Goal: Transaction & Acquisition: Purchase product/service

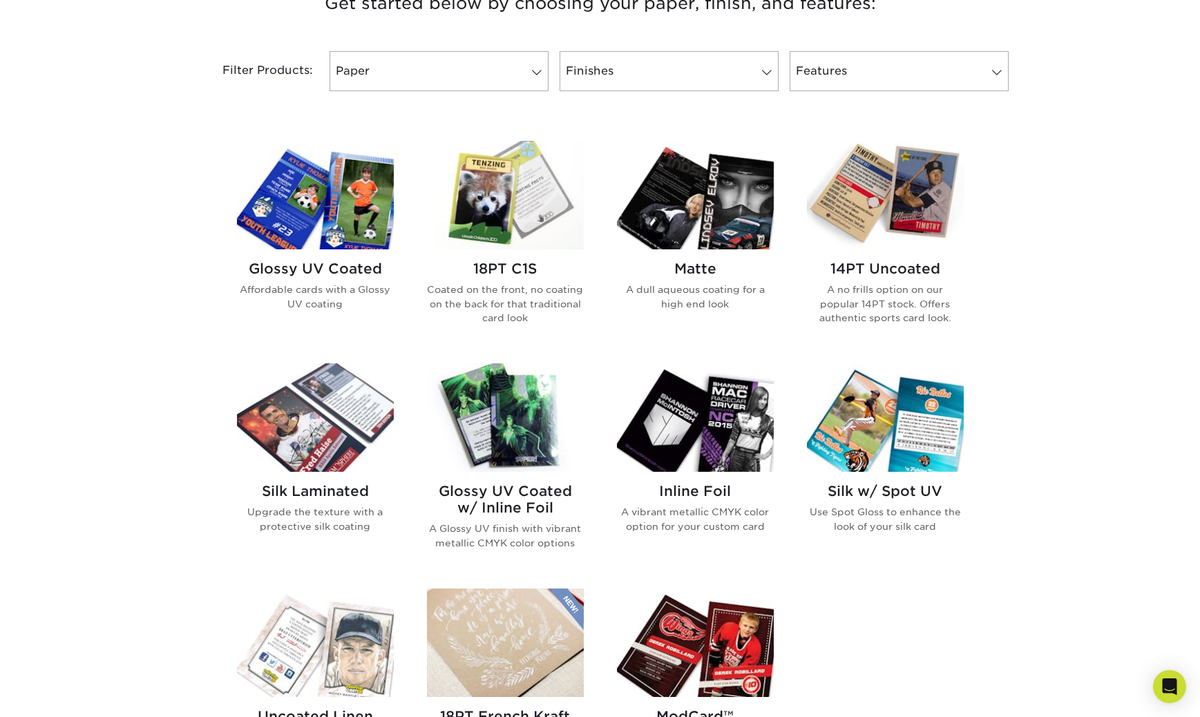
scroll to position [556, 0]
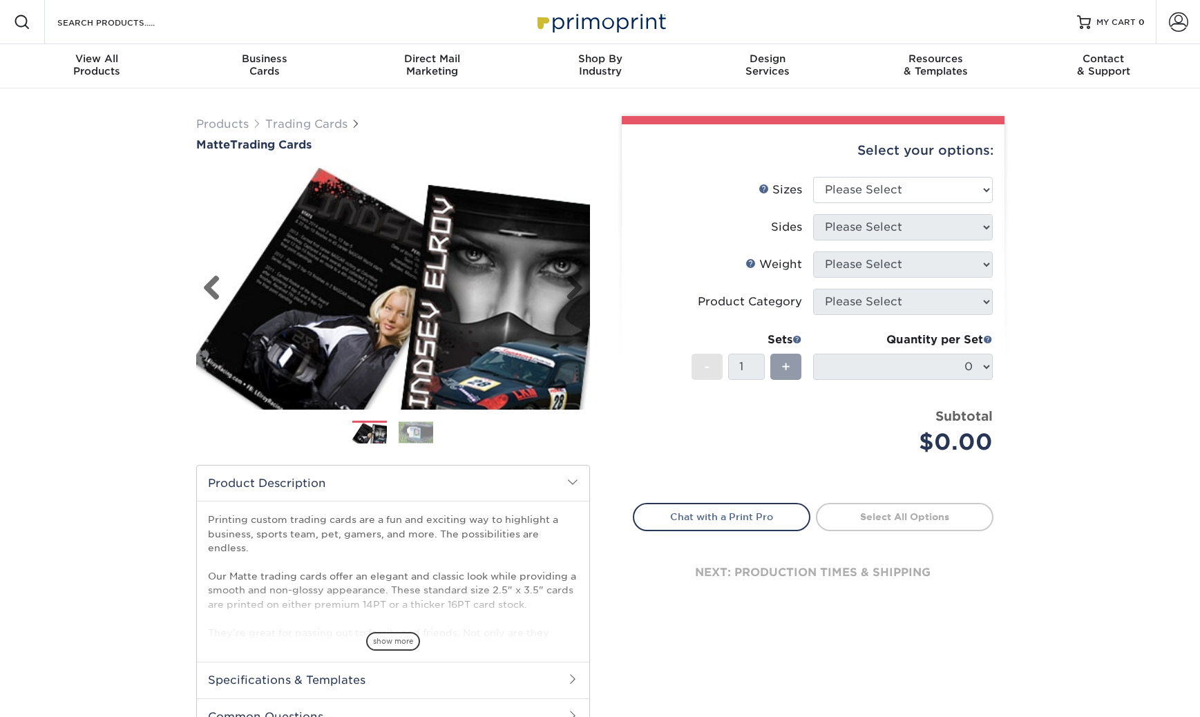
scroll to position [68, 0]
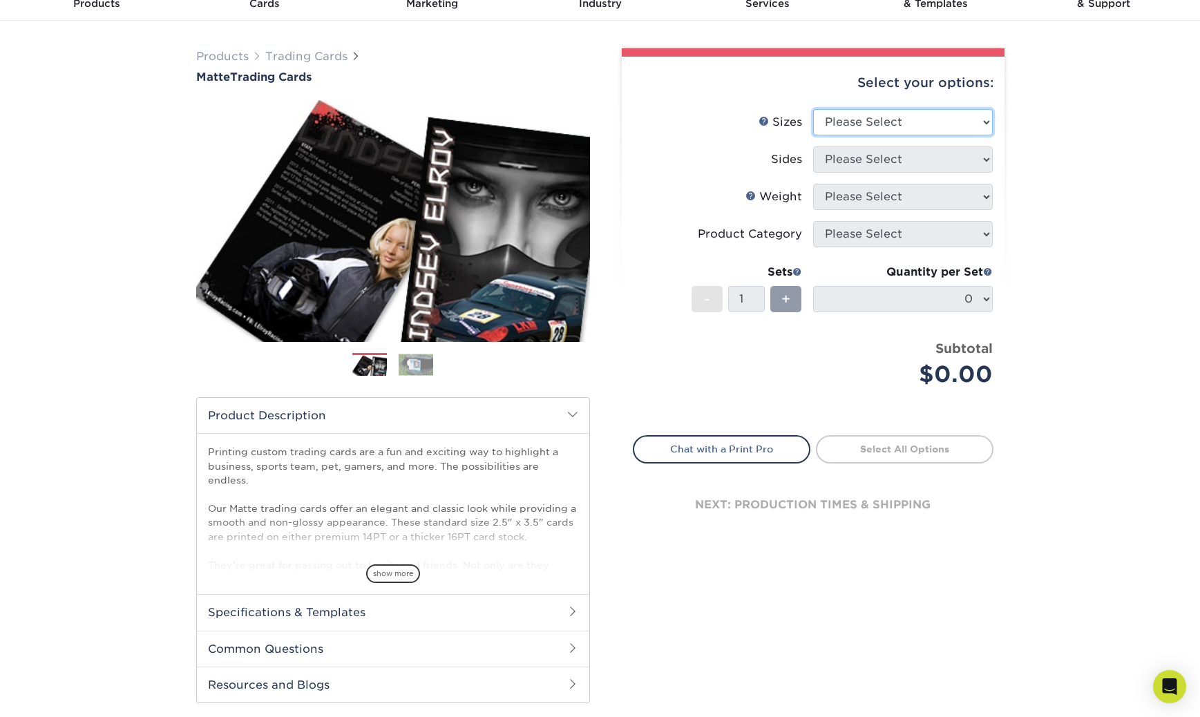
click at [895, 119] on select "Please Select 2.5" x 3.5"" at bounding box center [903, 122] width 180 height 26
select select "2.50x3.50"
click at [932, 153] on select "Please Select Print Both Sides Print Front Only" at bounding box center [903, 159] width 180 height 26
select select "13abbda7-1d64-4f25-8bb2-c179b224825d"
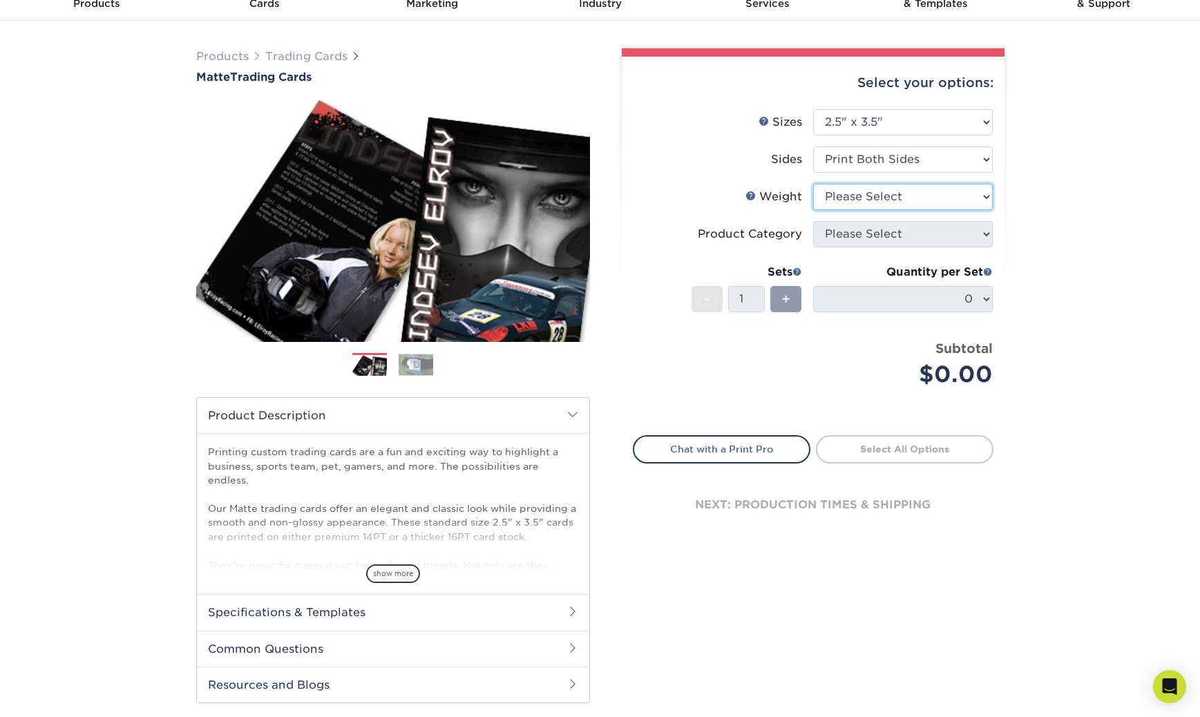
click at [966, 200] on select "Please Select 16PT 14PT" at bounding box center [903, 197] width 180 height 26
select select "16PT"
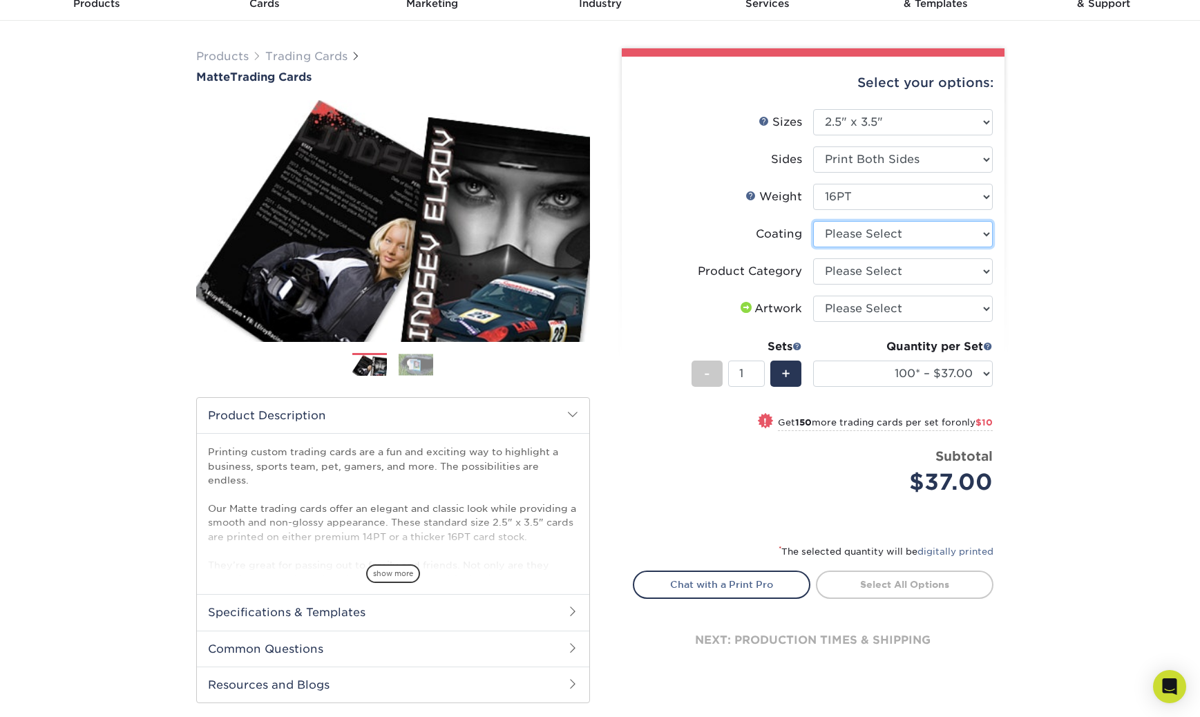
click at [961, 227] on select at bounding box center [903, 234] width 180 height 26
select select "121bb7b5-3b4d-429f-bd8d-bbf80e953313"
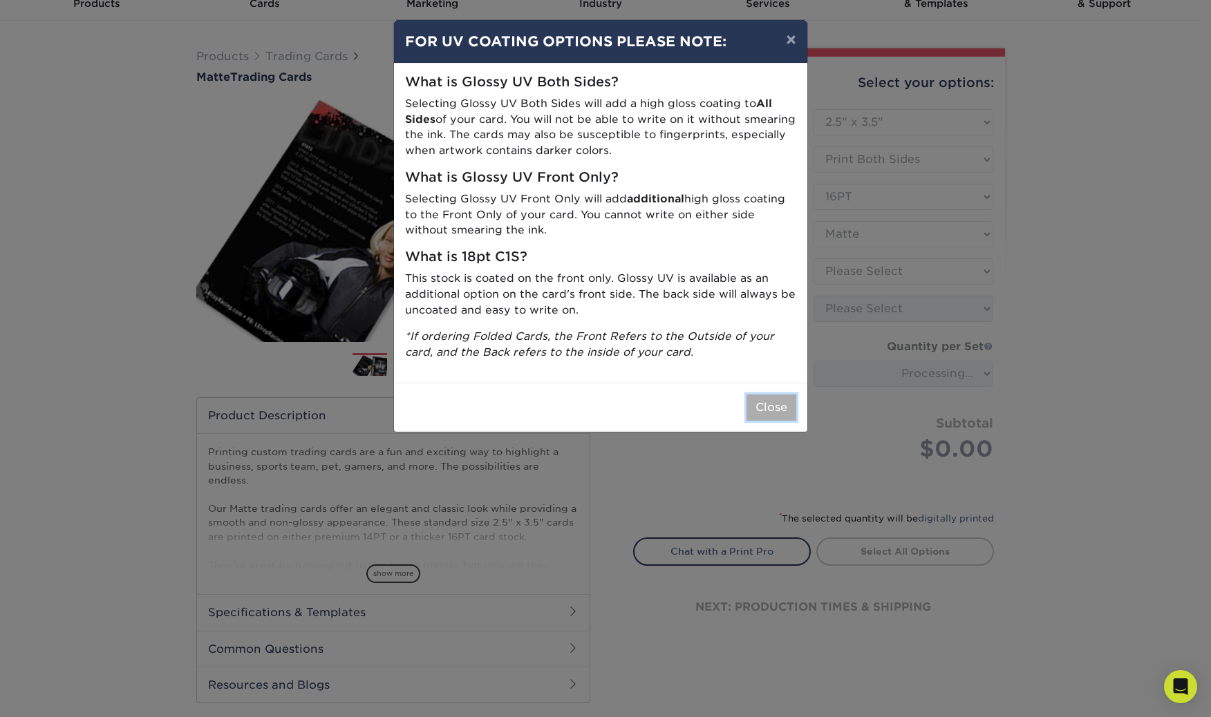
click at [775, 405] on button "Close" at bounding box center [771, 408] width 50 height 26
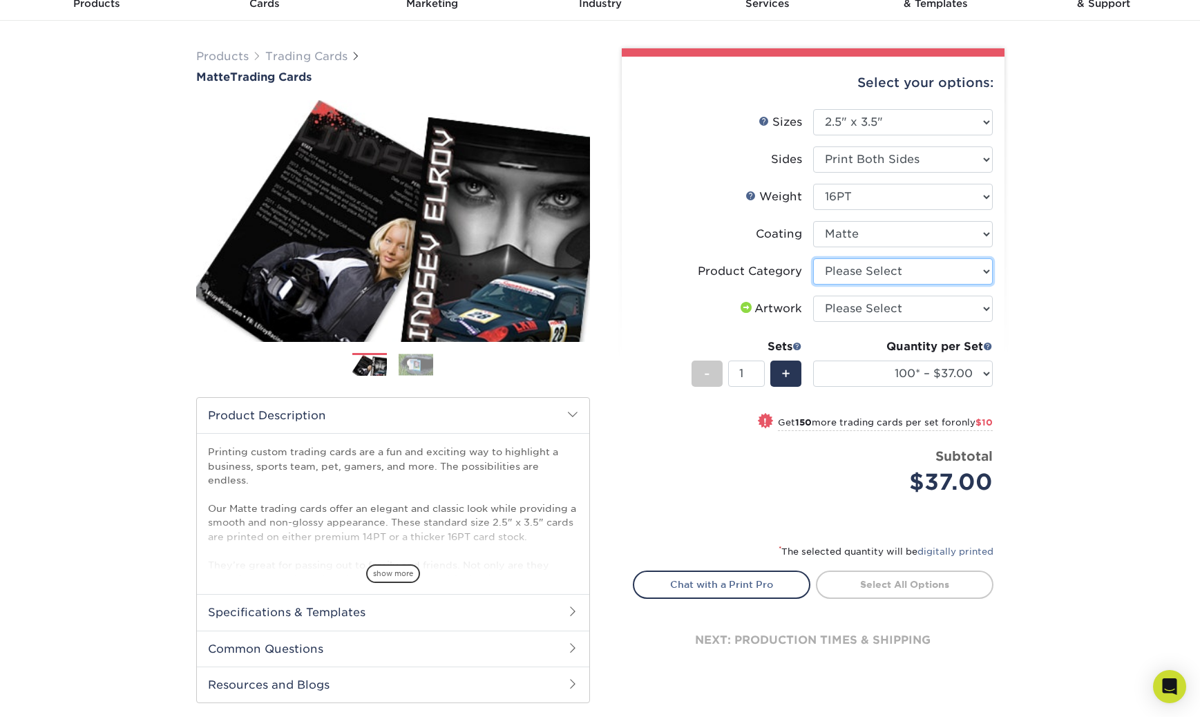
click at [974, 265] on select "Please Select Trading Cards" at bounding box center [903, 271] width 180 height 26
select select "c2f9bce9-36c2-409d-b101-c29d9d031e18"
click at [989, 306] on select "Please Select I will upload files I need a design - $100" at bounding box center [903, 309] width 180 height 26
select select "upload"
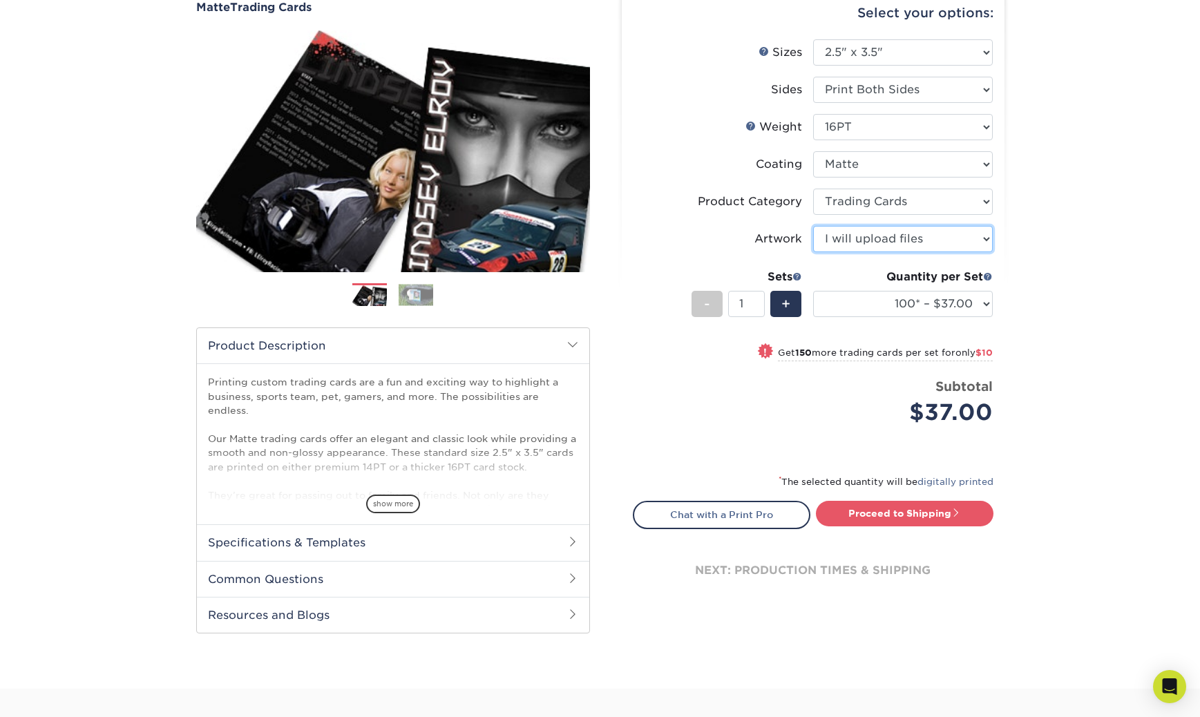
scroll to position [137, 0]
click at [419, 301] on img at bounding box center [416, 295] width 35 height 21
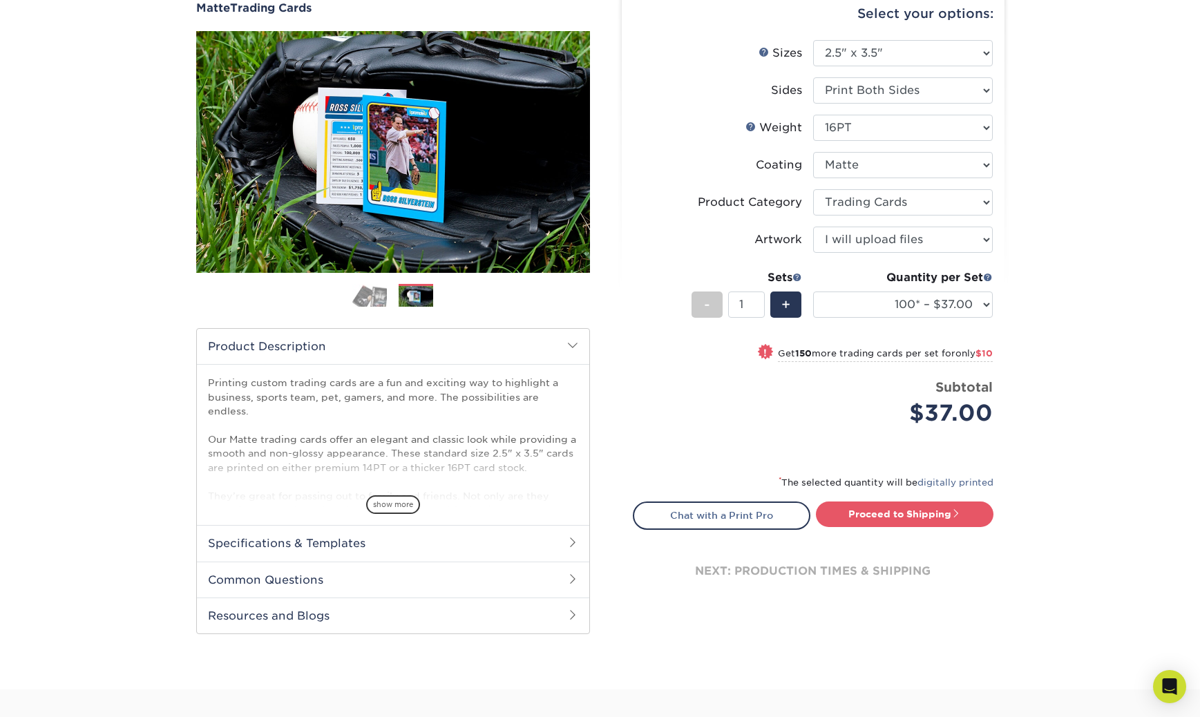
click at [381, 302] on img at bounding box center [369, 295] width 35 height 24
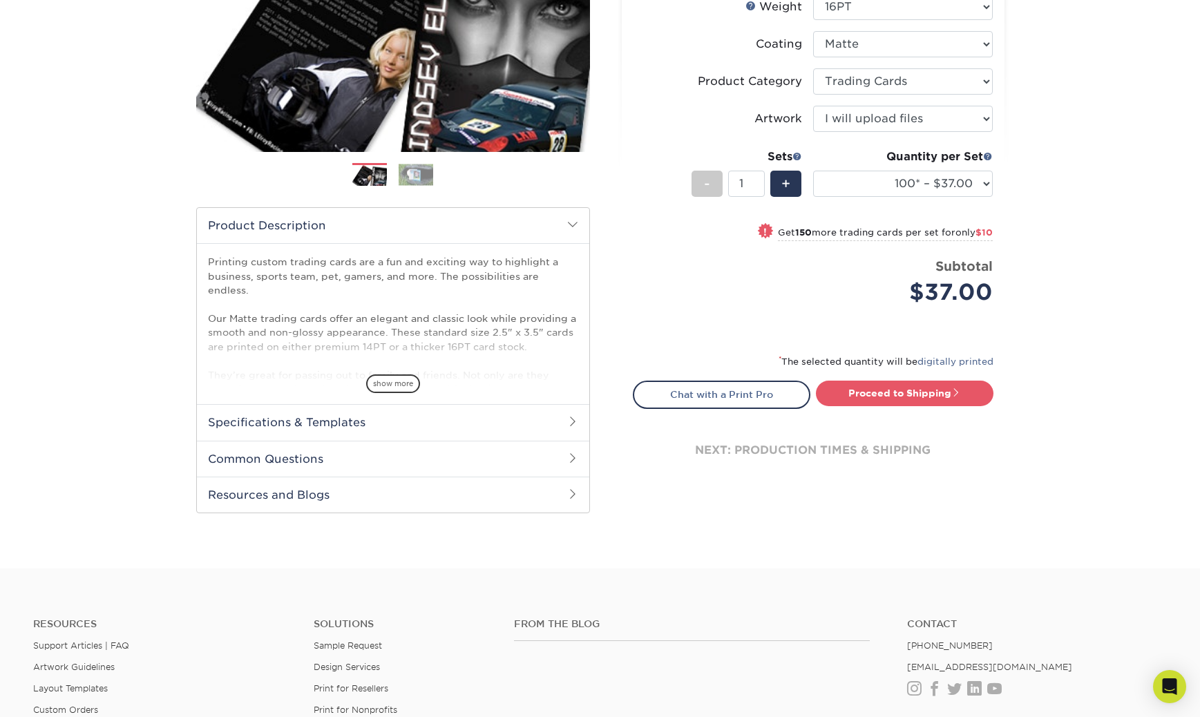
scroll to position [0, 0]
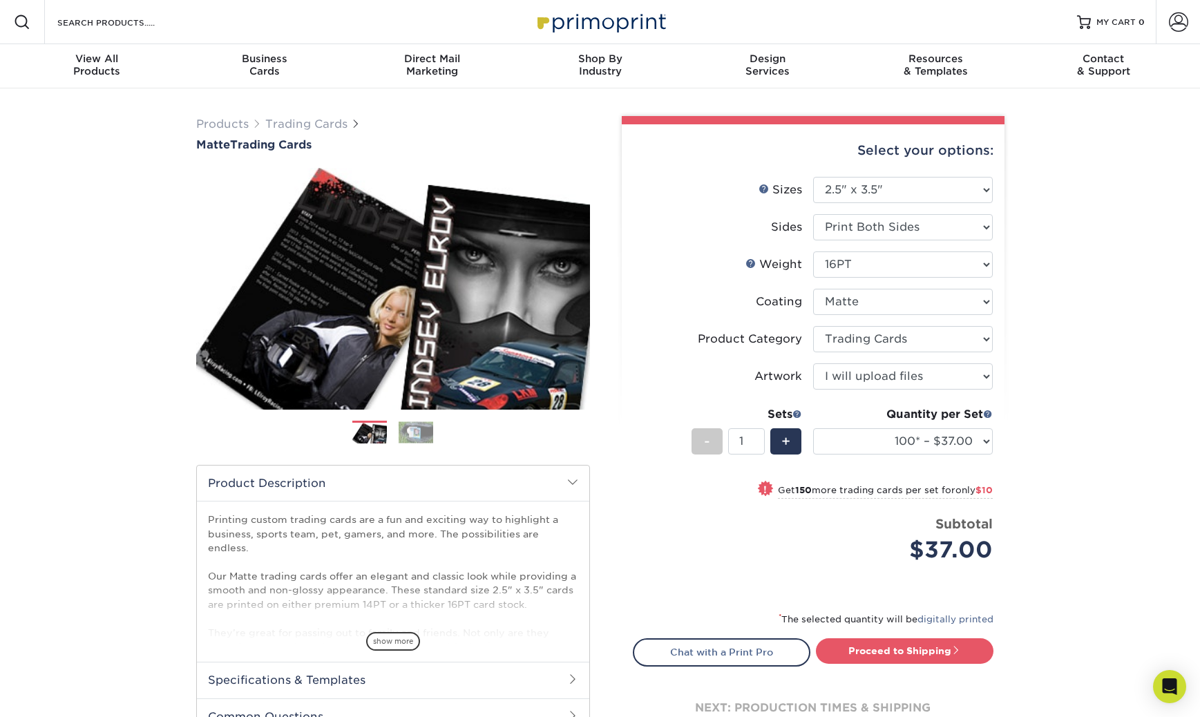
click at [1079, 534] on div "Products Trading Cards Matte Trading Cards" at bounding box center [600, 457] width 1200 height 738
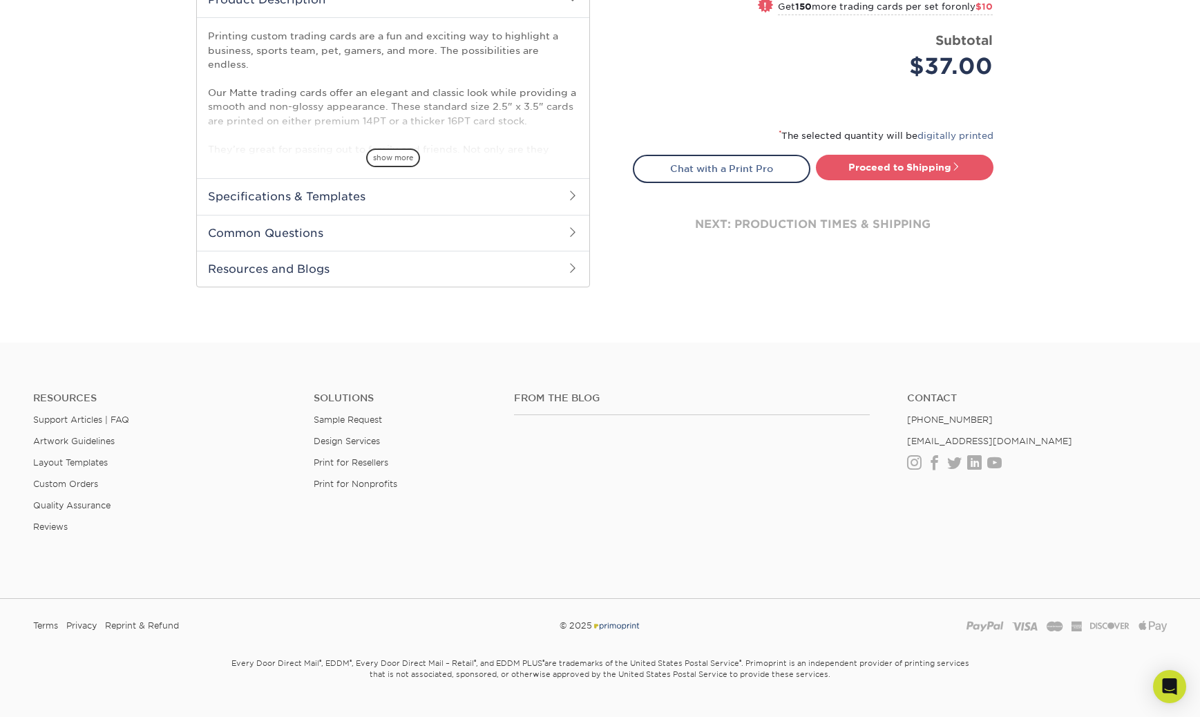
scroll to position [505, 0]
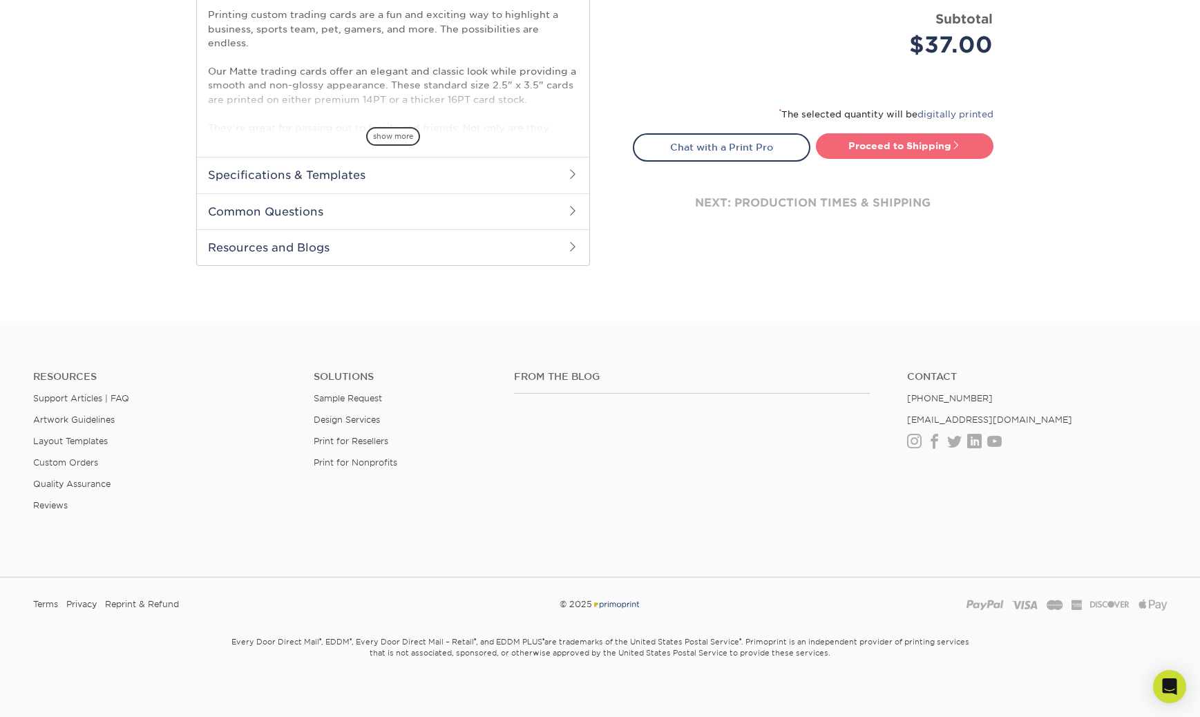
click at [929, 141] on link "Proceed to Shipping" at bounding box center [905, 145] width 178 height 25
type input "Set 1"
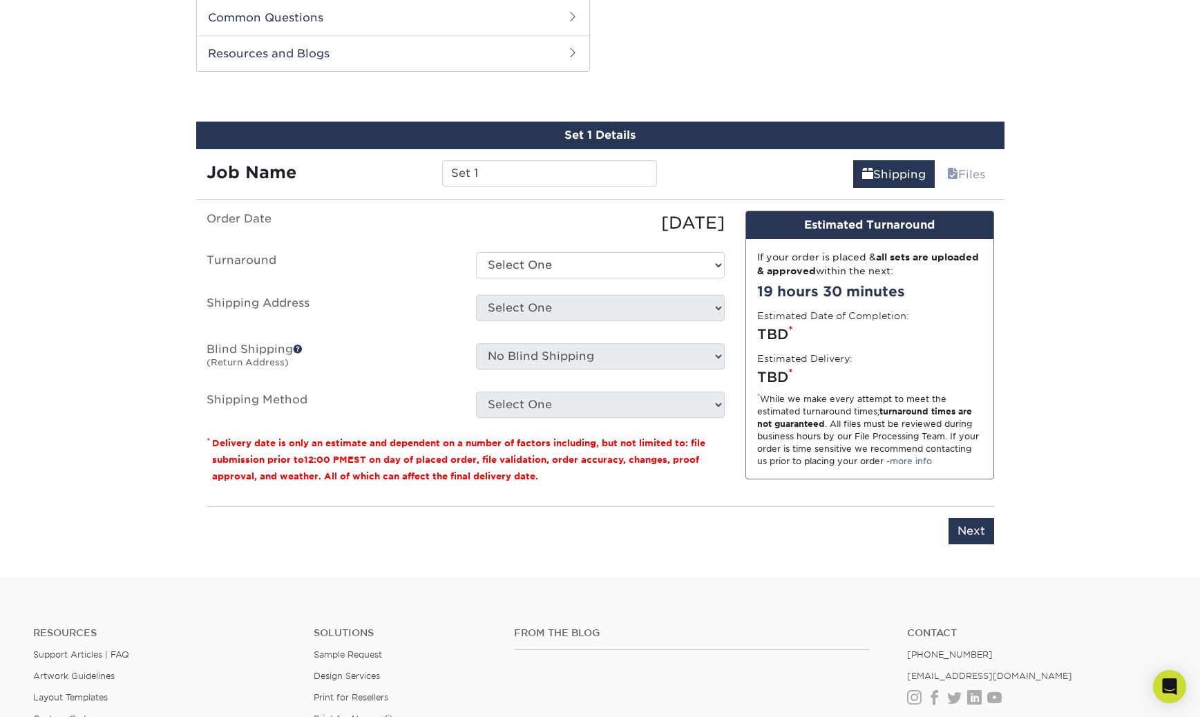
scroll to position [703, 0]
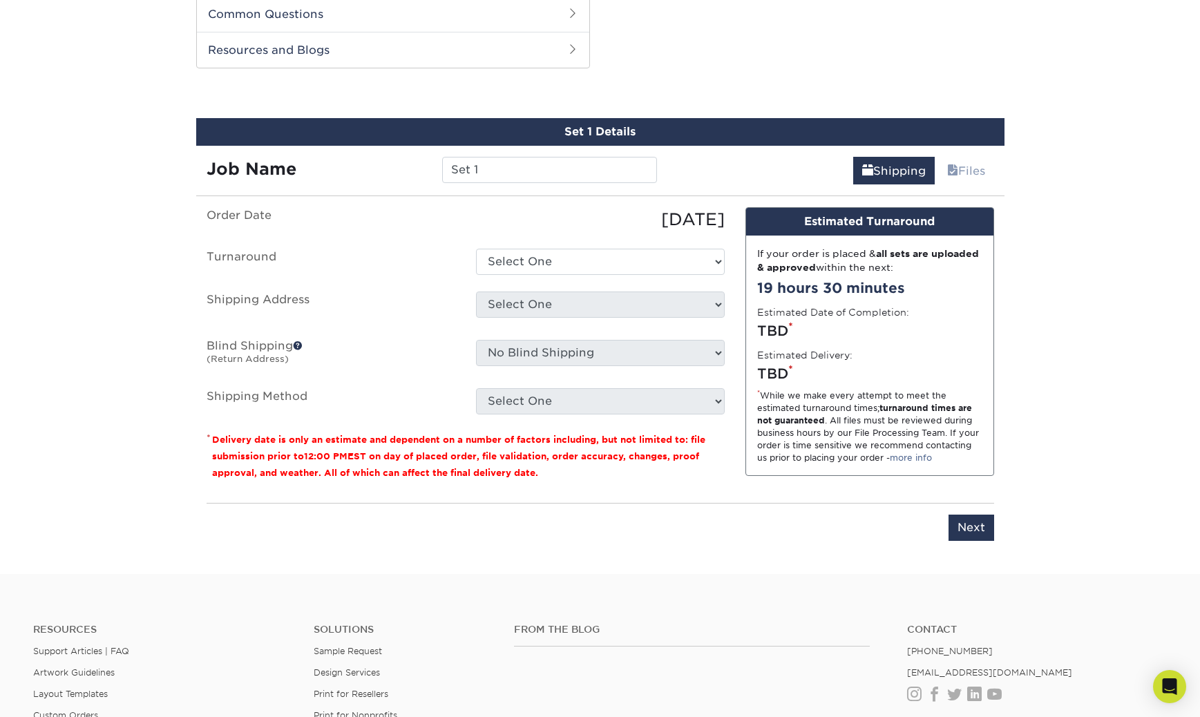
click at [660, 253] on select "Select One 2-4 Business Days 2 Day Next Business Day" at bounding box center [600, 262] width 249 height 26
select select "cbe91c23-2601-4968-aa0f-393d26c839b7"
click at [583, 300] on select "Select One + Add New Address - Login" at bounding box center [600, 305] width 249 height 26
click at [460, 347] on label "Blind Shipping (Return Address)" at bounding box center [330, 356] width 269 height 32
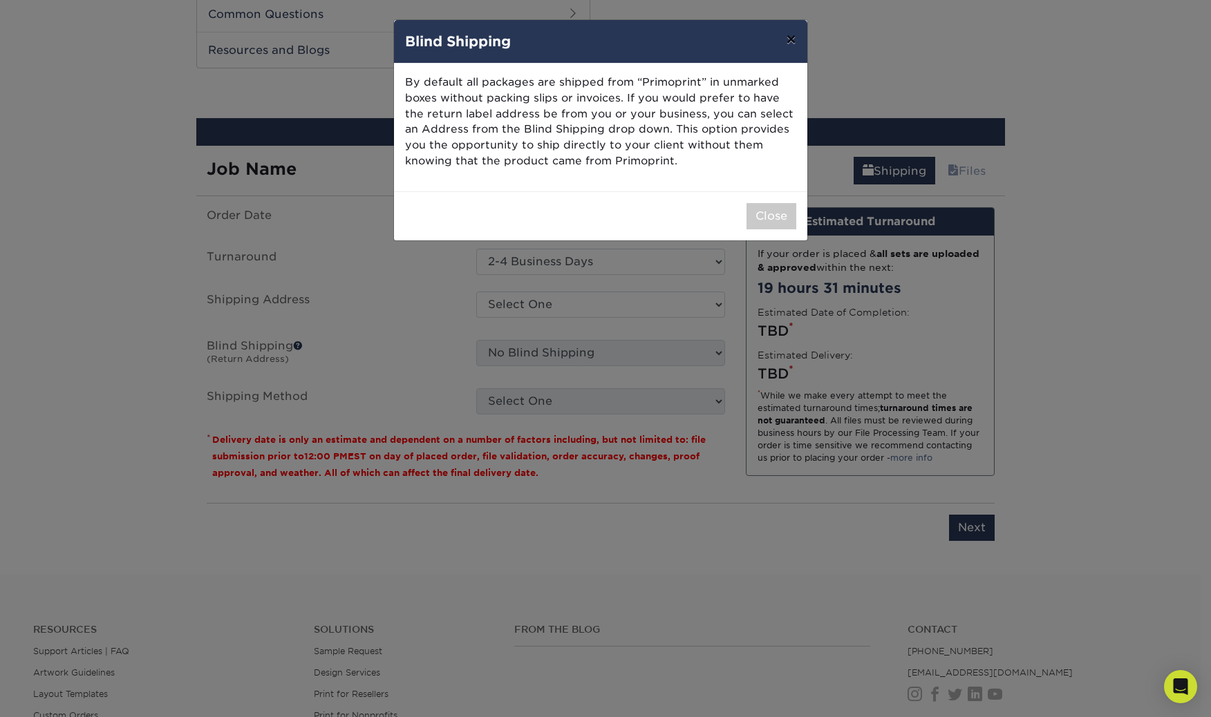
click at [792, 39] on button "×" at bounding box center [791, 39] width 32 height 39
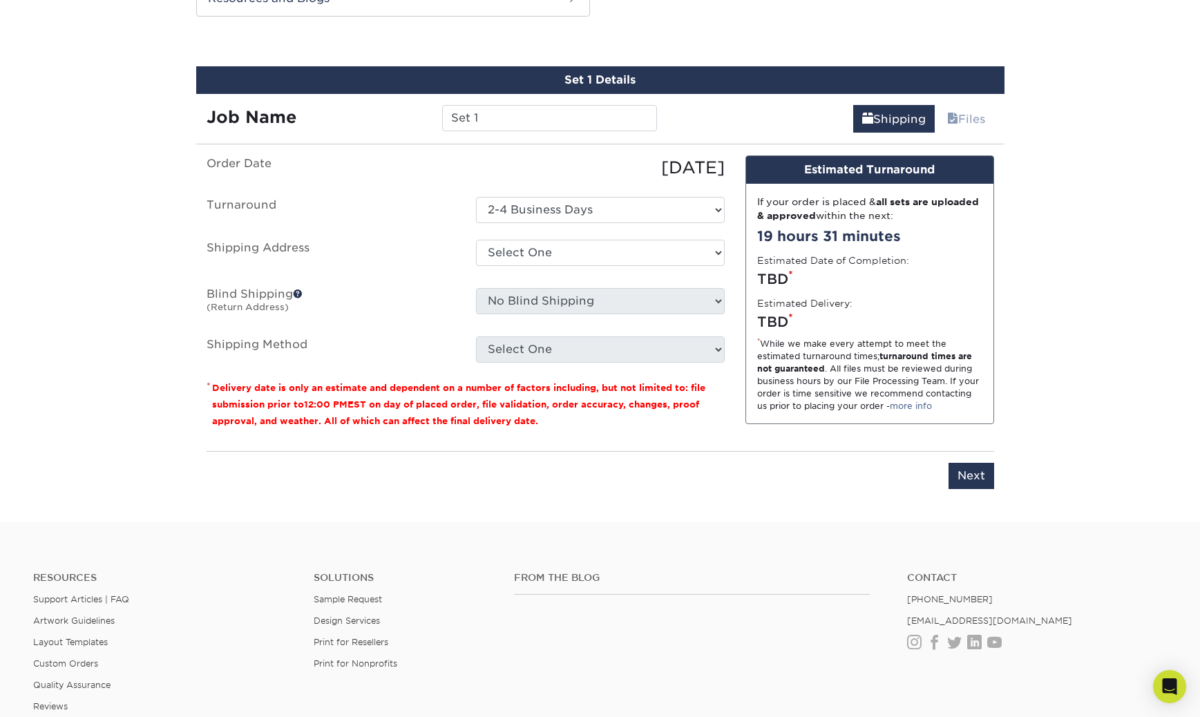
scroll to position [779, 0]
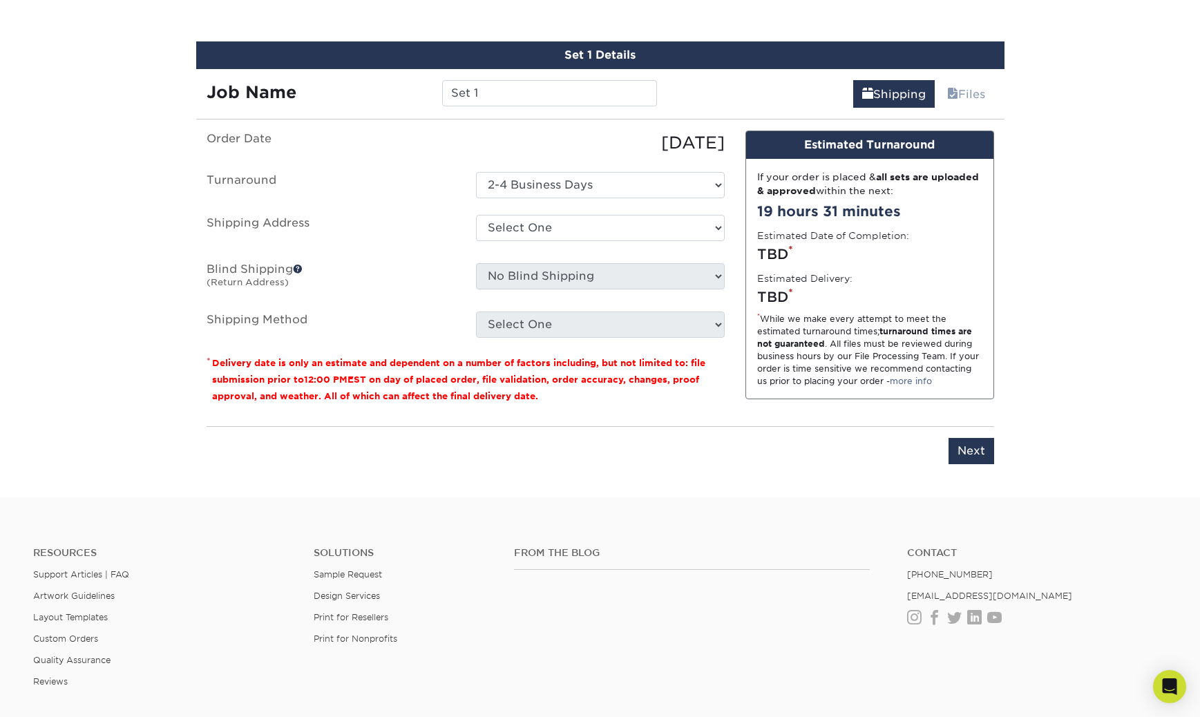
click at [297, 269] on span at bounding box center [298, 269] width 10 height 10
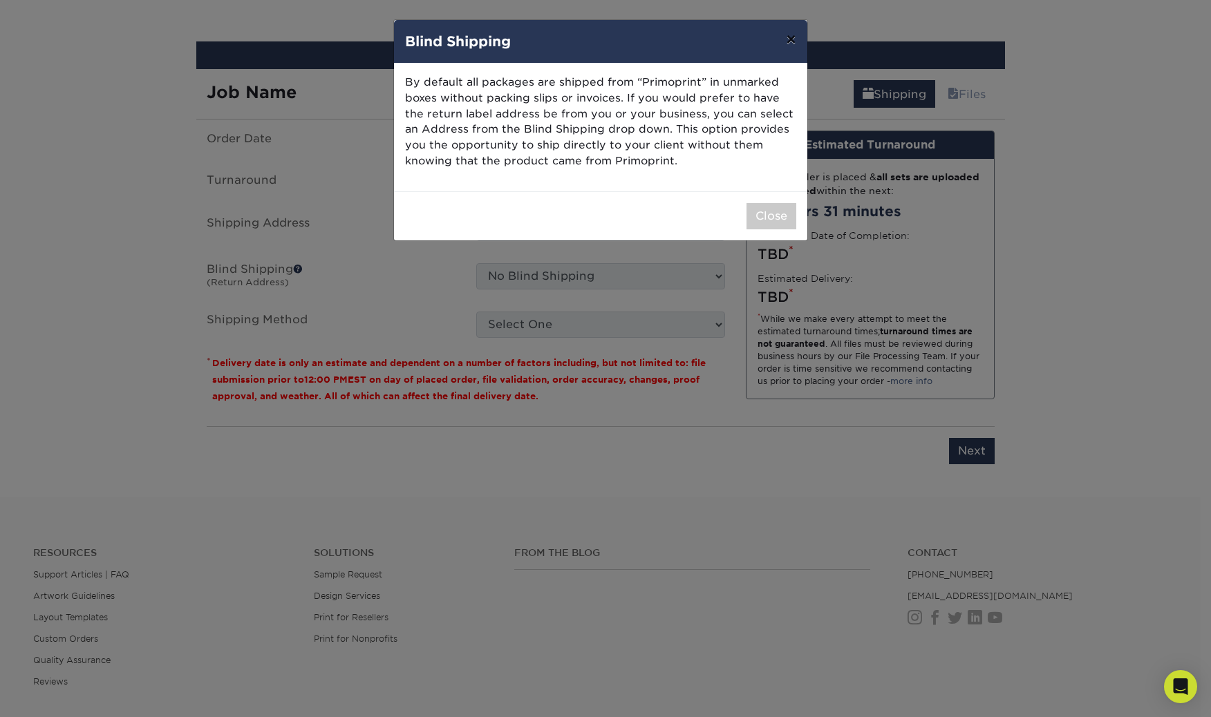
click at [791, 32] on button "×" at bounding box center [791, 39] width 32 height 39
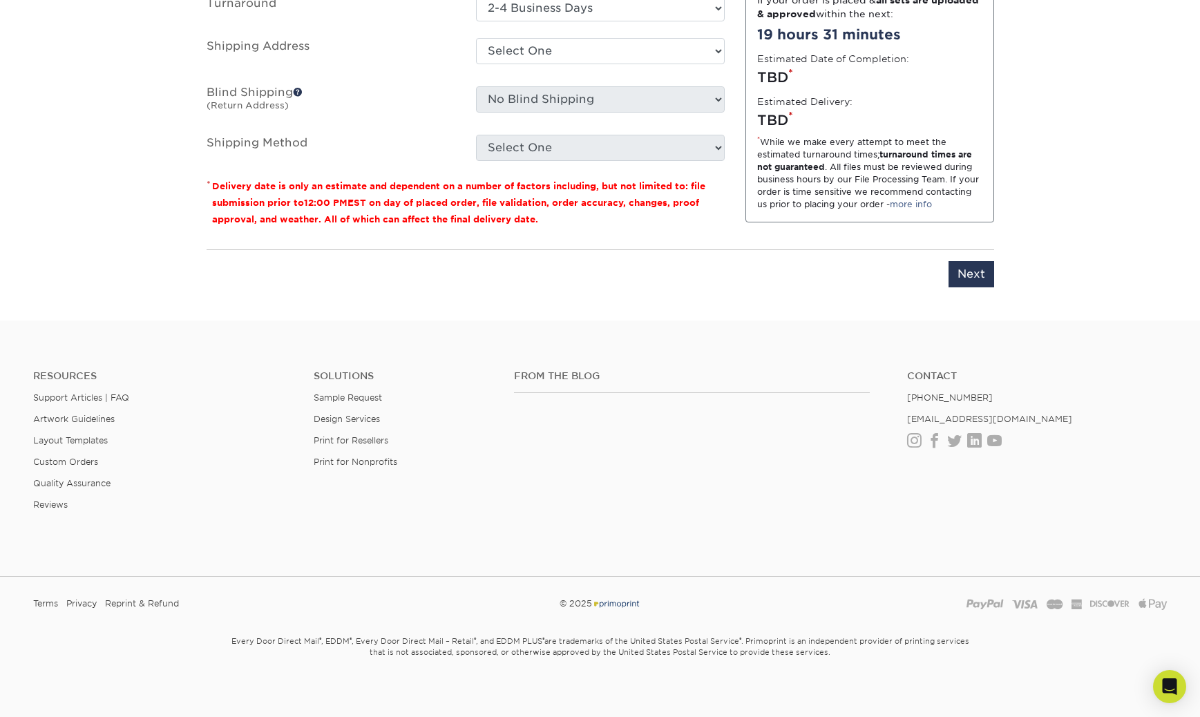
scroll to position [964, 0]
